Goal: Connect with others: Connect with others

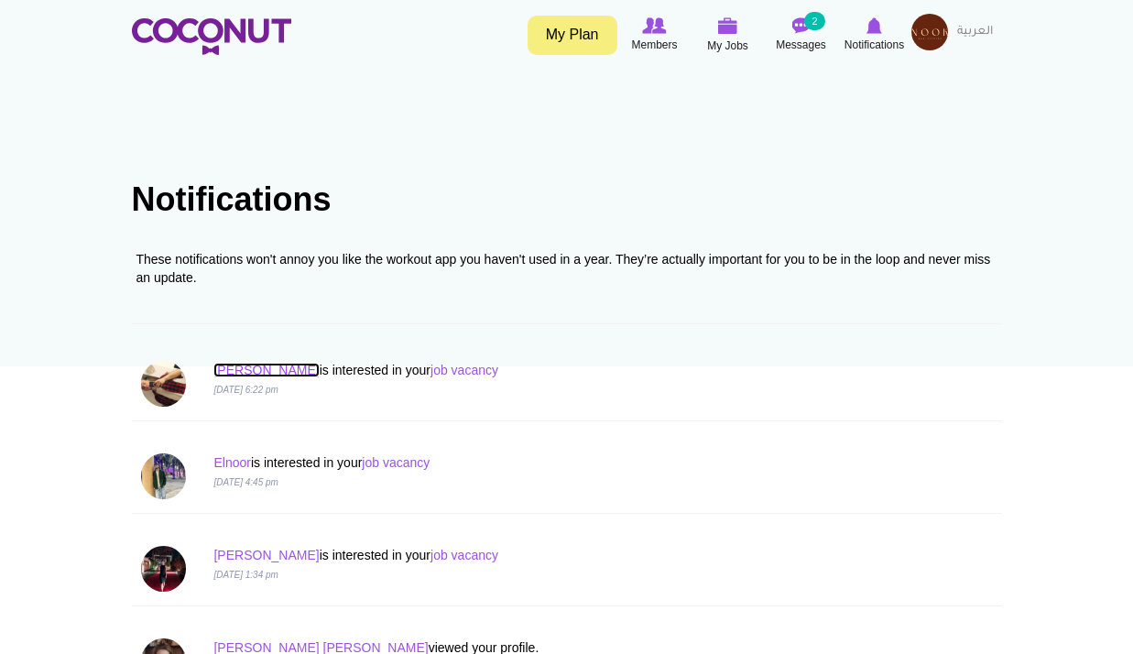
click at [246, 369] on link "Sebastian" at bounding box center [265, 370] width 105 height 15
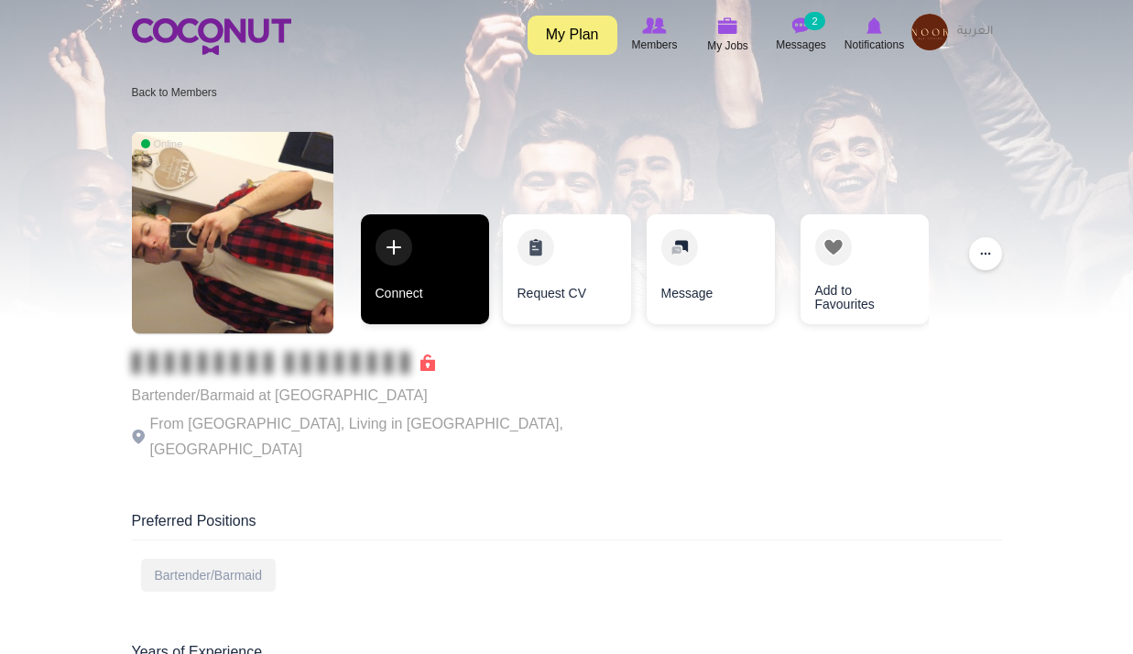
click at [445, 286] on link "Connect" at bounding box center [425, 269] width 128 height 110
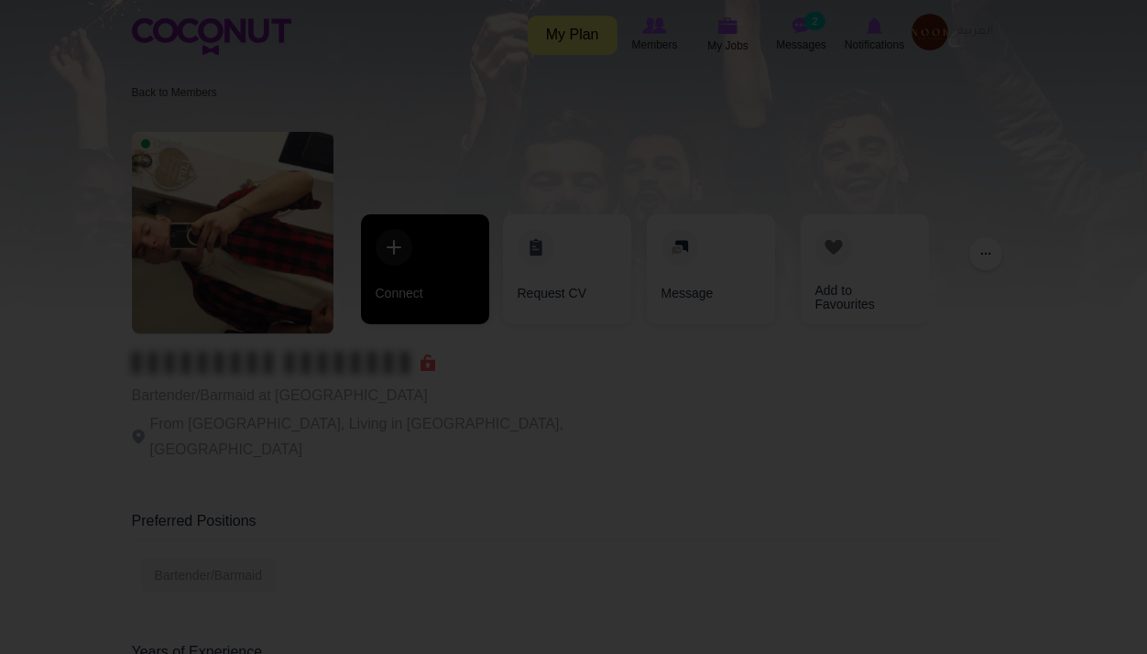
click at [445, 286] on div at bounding box center [573, 327] width 1147 height 654
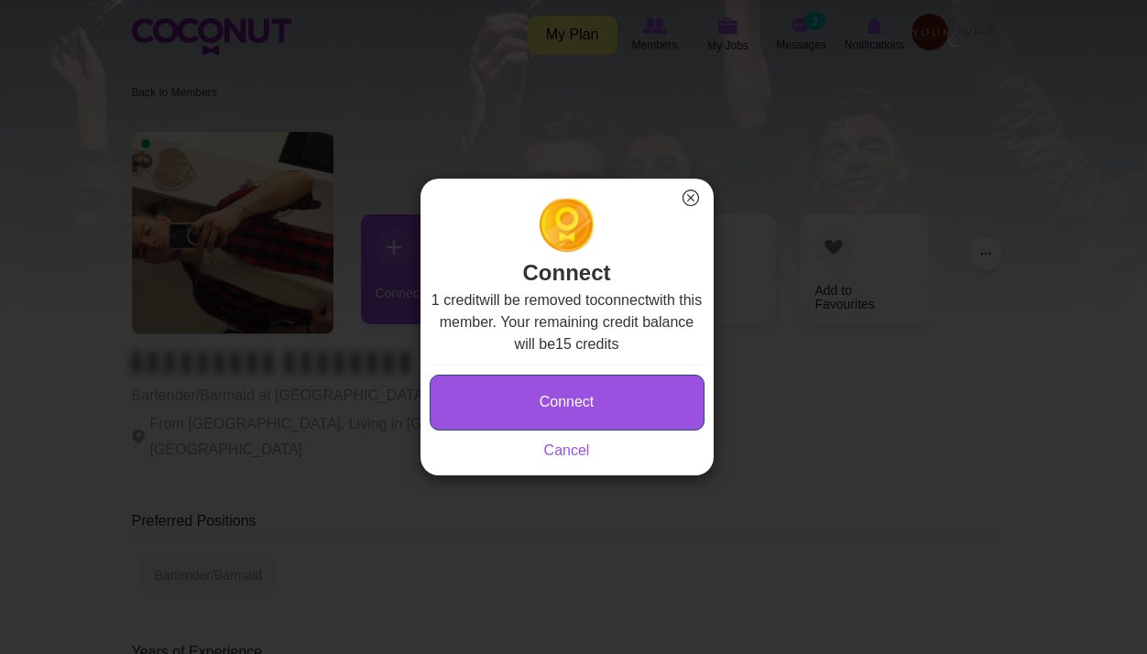
click at [550, 393] on button "Connect" at bounding box center [567, 403] width 275 height 56
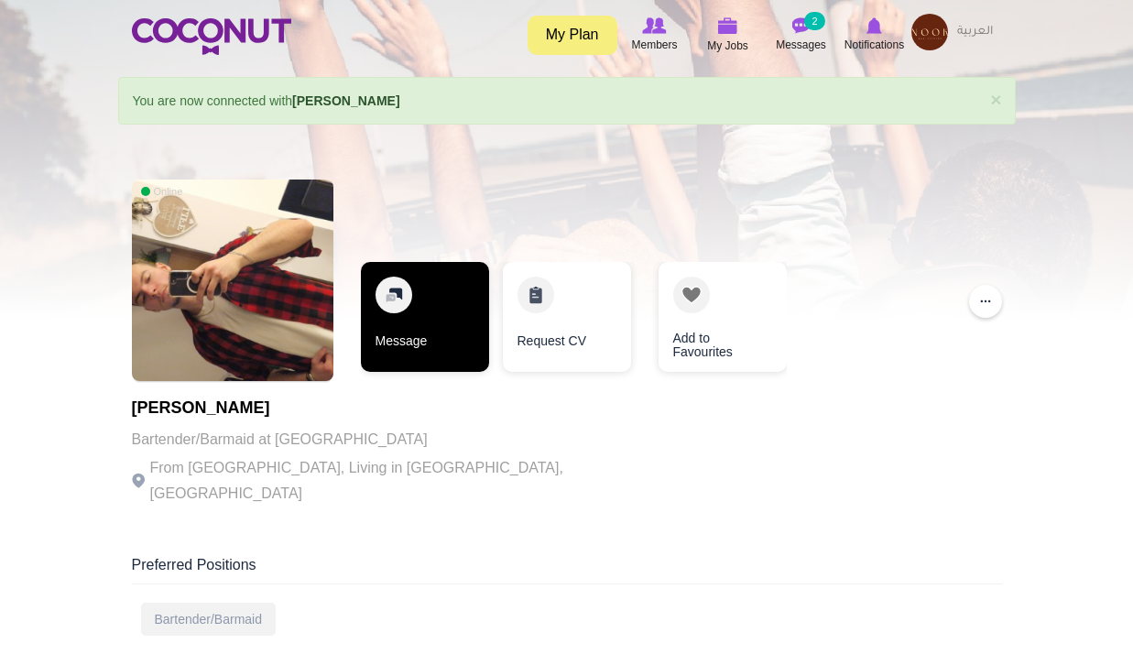
click at [424, 310] on link "Message" at bounding box center [425, 317] width 128 height 110
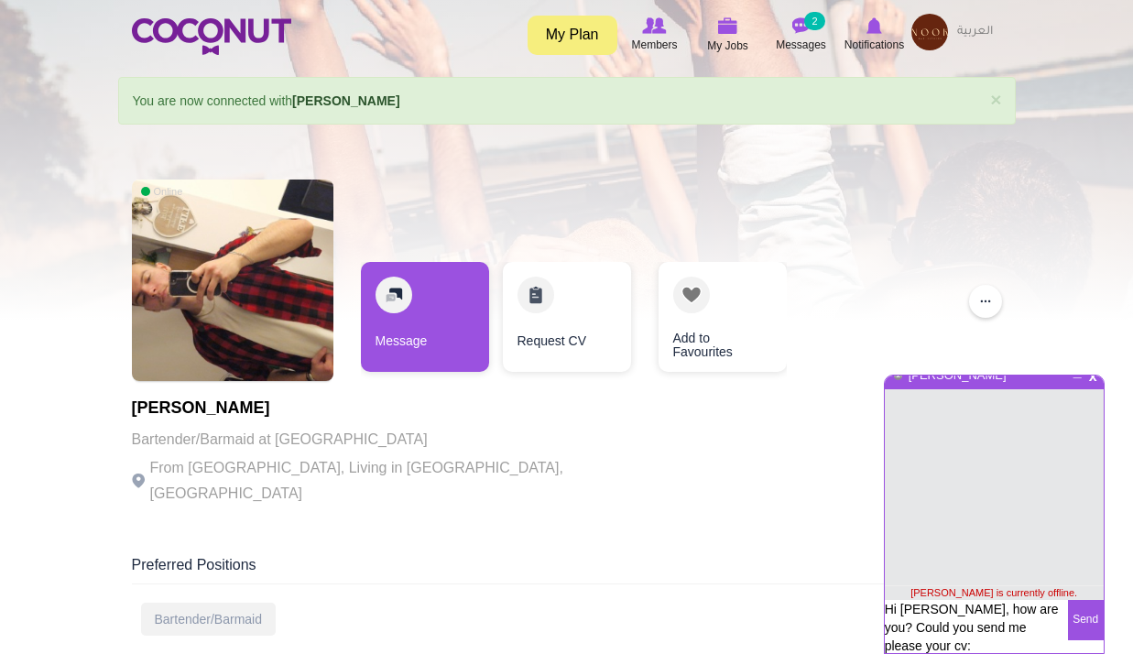
type textarea "Hi Sebastian, how are you? Could you send me please your cv: management@nook.bh."
click at [1090, 614] on button "Send" at bounding box center [1086, 620] width 36 height 40
